Goal: Task Accomplishment & Management: Use online tool/utility

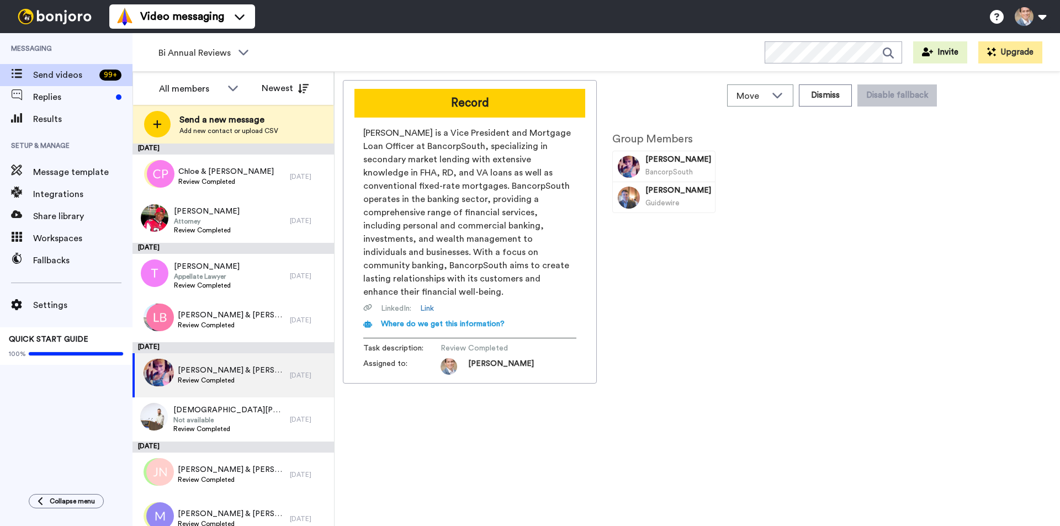
click at [161, 120] on icon at bounding box center [157, 124] width 9 height 10
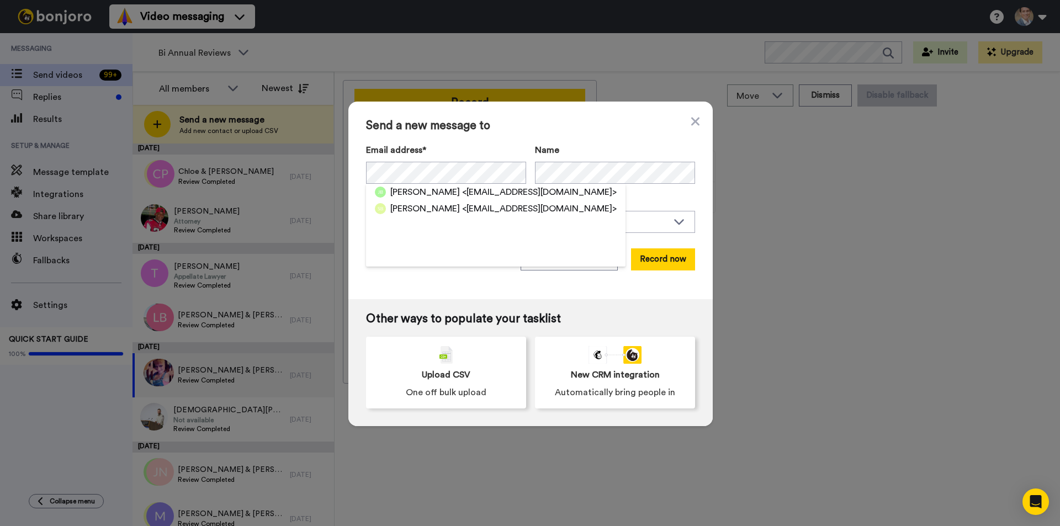
click at [434, 196] on span "Jessica Brown" at bounding box center [426, 192] width 70 height 13
click at [536, 180] on div "Email address* Jessica Brown <Jessicambrown90@hotmail.com> Name" at bounding box center [530, 164] width 329 height 40
click at [462, 208] on span "<shaun78nirvana@hotmail.com>" at bounding box center [539, 208] width 155 height 13
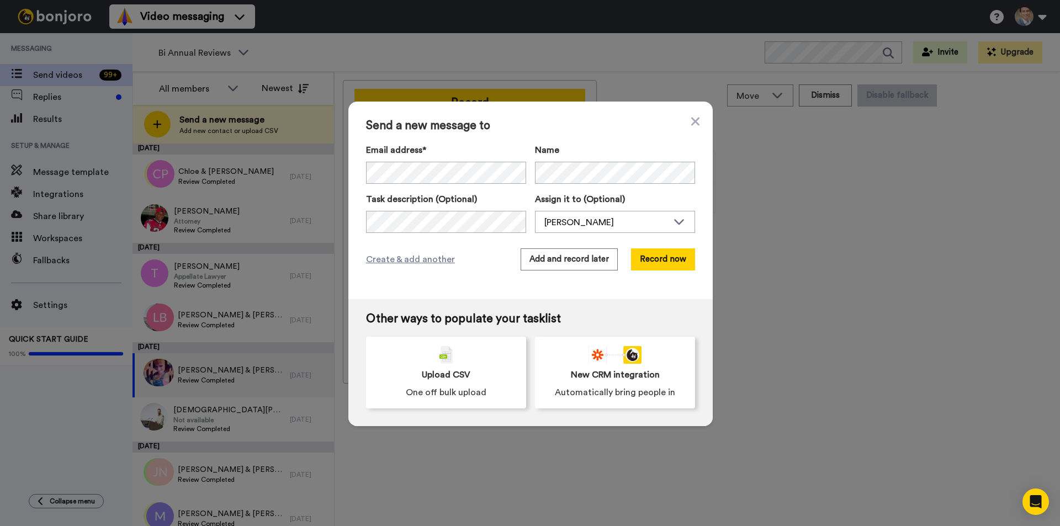
click at [567, 268] on button "Add and record later" at bounding box center [569, 260] width 97 height 22
